Goal: Browse casually: Explore the website without a specific task or goal

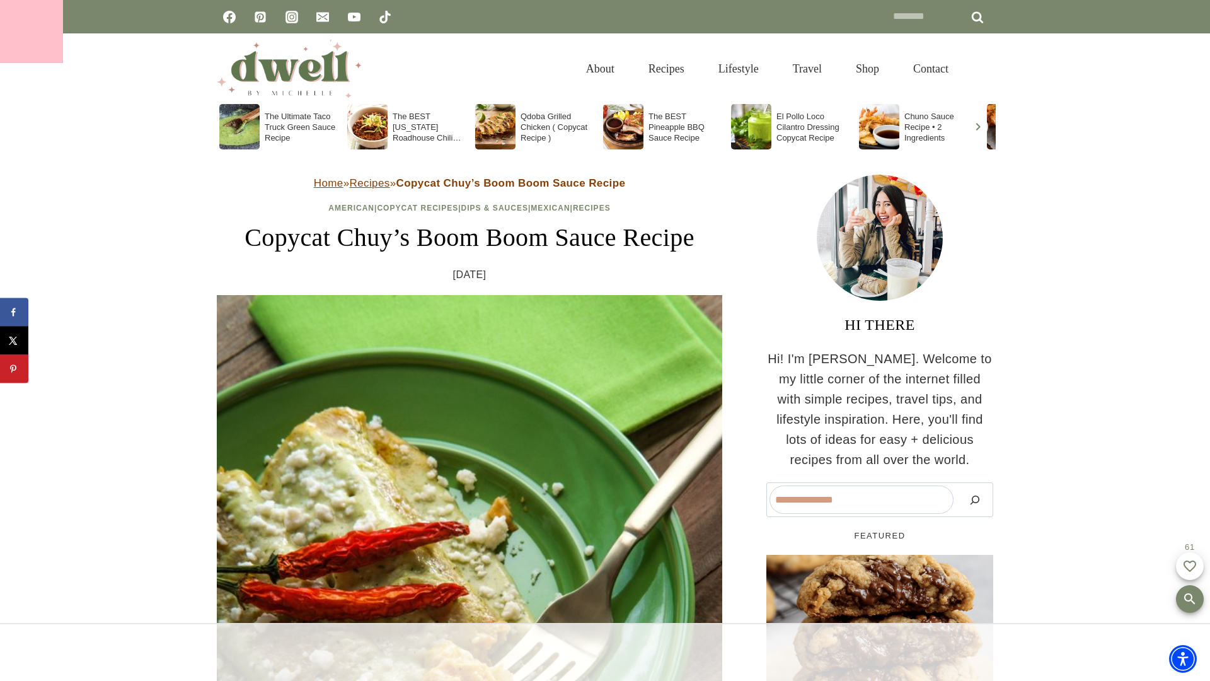
click at [32, 32] on div at bounding box center [31, 31] width 63 height 63
